Goal: Task Accomplishment & Management: Use online tool/utility

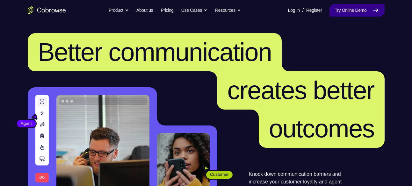
click at [335, 8] on link "Try Online Demo" at bounding box center [357, 10] width 55 height 13
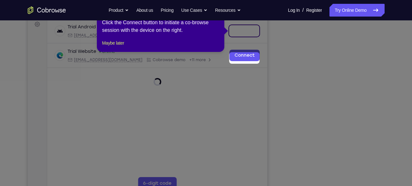
scroll to position [68, 0]
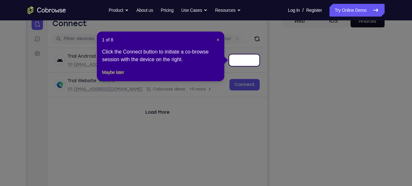
click at [220, 40] on div "1 of 8 × Click the Connect button to initiate a co-browse session with the devi…" at bounding box center [161, 57] width 128 height 50
click at [216, 40] on header "1 of 8 ×" at bounding box center [160, 40] width 117 height 6
click at [217, 39] on span "×" at bounding box center [218, 39] width 3 height 5
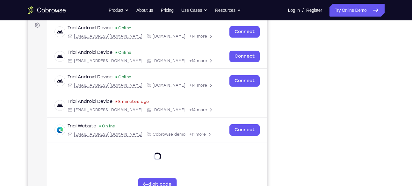
scroll to position [97, 0]
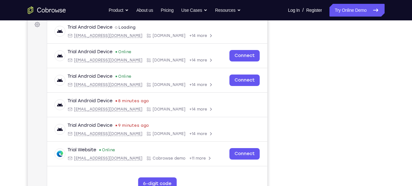
click at [383, 119] on div at bounding box center [334, 102] width 102 height 196
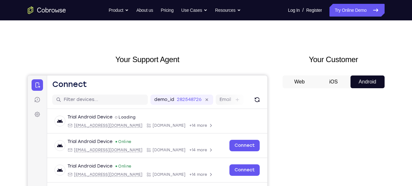
scroll to position [7, 0]
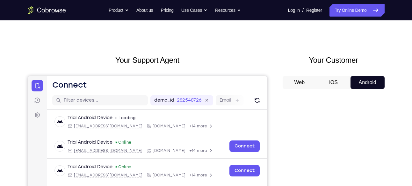
click at [337, 78] on button "iOS" at bounding box center [334, 82] width 34 height 13
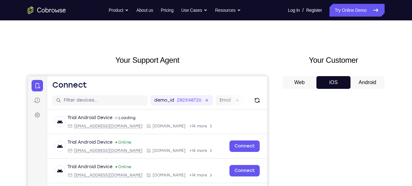
click at [361, 80] on button "Android" at bounding box center [368, 82] width 34 height 13
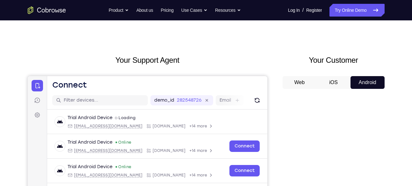
click at [332, 85] on button "iOS" at bounding box center [334, 82] width 34 height 13
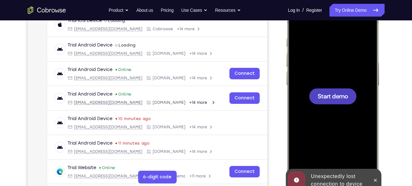
scroll to position [0, 0]
click at [332, 105] on div at bounding box center [333, 96] width 84 height 182
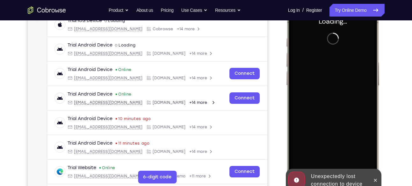
click at [284, 128] on div at bounding box center [334, 95] width 102 height 196
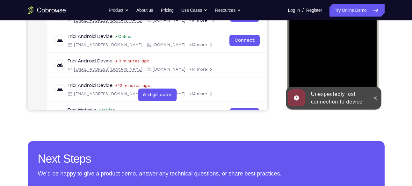
scroll to position [187, 0]
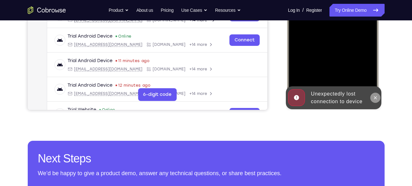
click at [373, 96] on icon at bounding box center [375, 97] width 5 height 5
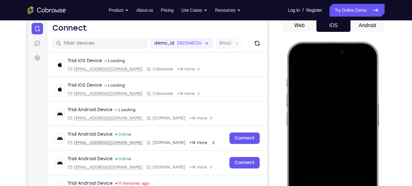
scroll to position [63, 0]
click at [353, 52] on div at bounding box center [333, 137] width 84 height 182
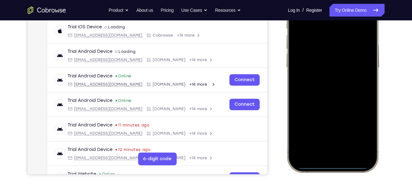
scroll to position [83, 0]
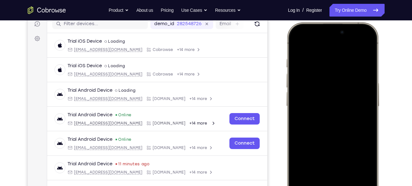
drag, startPoint x: 305, startPoint y: 35, endPoint x: 310, endPoint y: 119, distance: 83.8
click at [310, 119] on div at bounding box center [333, 117] width 84 height 182
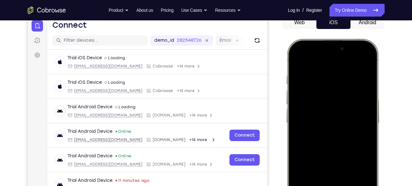
scroll to position [66, 0]
drag, startPoint x: 306, startPoint y: 47, endPoint x: 310, endPoint y: 118, distance: 71.0
click at [310, 118] on div at bounding box center [333, 134] width 84 height 182
drag, startPoint x: 308, startPoint y: 45, endPoint x: 316, endPoint y: 137, distance: 92.5
click at [316, 137] on div at bounding box center [333, 134] width 84 height 182
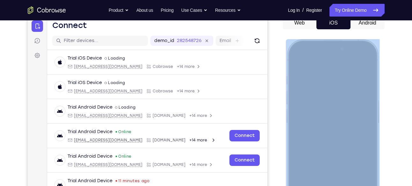
click at [305, 44] on div at bounding box center [333, 133] width 94 height 189
click at [305, 44] on div at bounding box center [333, 134] width 84 height 182
click at [315, 142] on div at bounding box center [333, 134] width 84 height 182
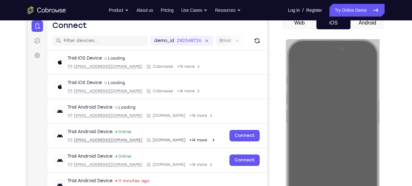
click at [273, 81] on div "Your Support Agent Your Customer Web iOS Android" at bounding box center [206, 113] width 357 height 236
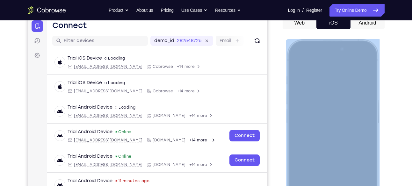
click at [288, 51] on div at bounding box center [333, 133] width 94 height 189
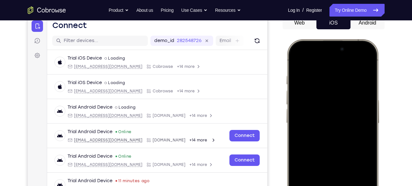
drag, startPoint x: 303, startPoint y: 45, endPoint x: 310, endPoint y: 148, distance: 103.0
click at [310, 148] on div at bounding box center [333, 134] width 84 height 182
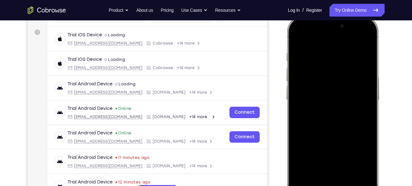
scroll to position [88, 0]
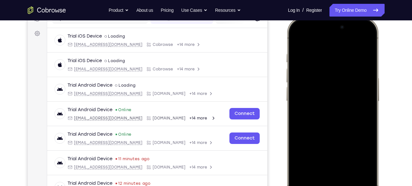
drag, startPoint x: 356, startPoint y: 27, endPoint x: 357, endPoint y: 84, distance: 56.2
click at [357, 84] on div at bounding box center [333, 112] width 84 height 182
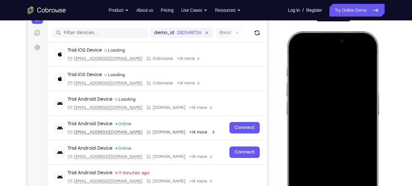
scroll to position [73, 0]
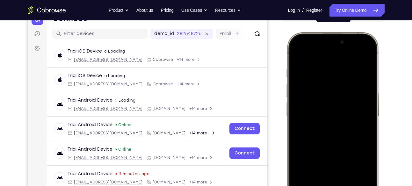
drag, startPoint x: 302, startPoint y: 56, endPoint x: 312, endPoint y: 110, distance: 54.6
click at [312, 110] on div at bounding box center [333, 127] width 84 height 182
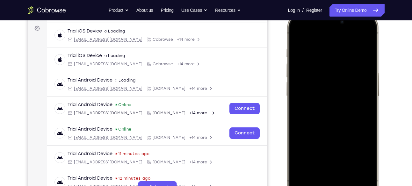
scroll to position [93, 0]
click at [299, 49] on div at bounding box center [333, 107] width 84 height 182
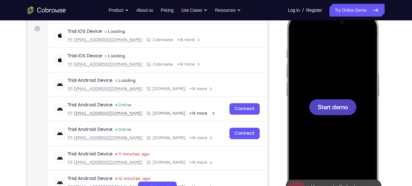
click at [316, 83] on div at bounding box center [333, 107] width 84 height 182
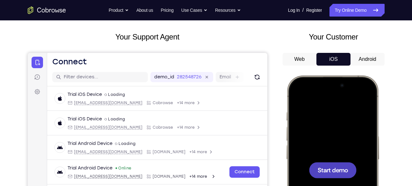
scroll to position [30, 0]
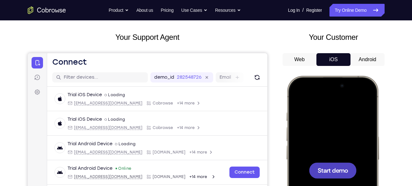
click at [366, 57] on button "Android" at bounding box center [368, 59] width 34 height 13
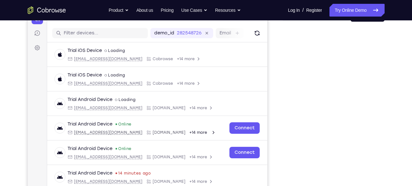
scroll to position [74, 0]
click at [396, 48] on div "Your Support Agent Your Customer Web iOS Android Next Steps We’d be happy to gi…" at bounding box center [206, 156] width 408 height 421
